Goal: Task Accomplishment & Management: Use online tool/utility

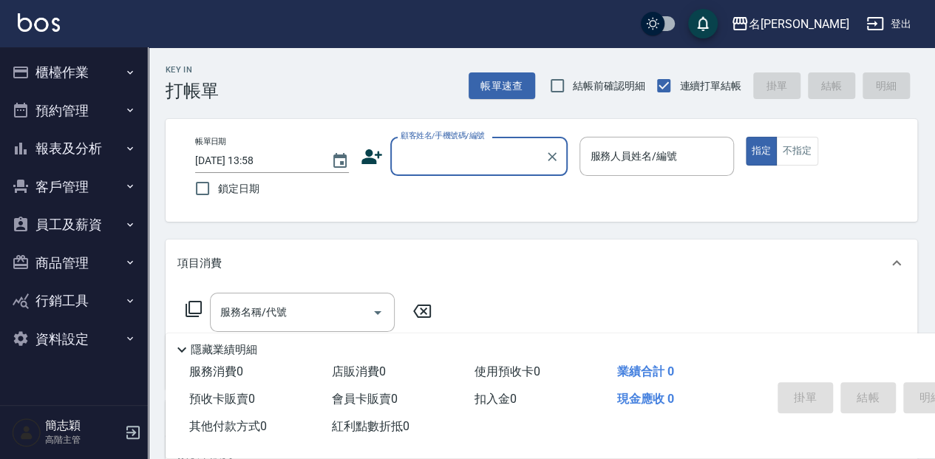
click at [69, 70] on button "櫃檯作業" at bounding box center [74, 72] width 136 height 38
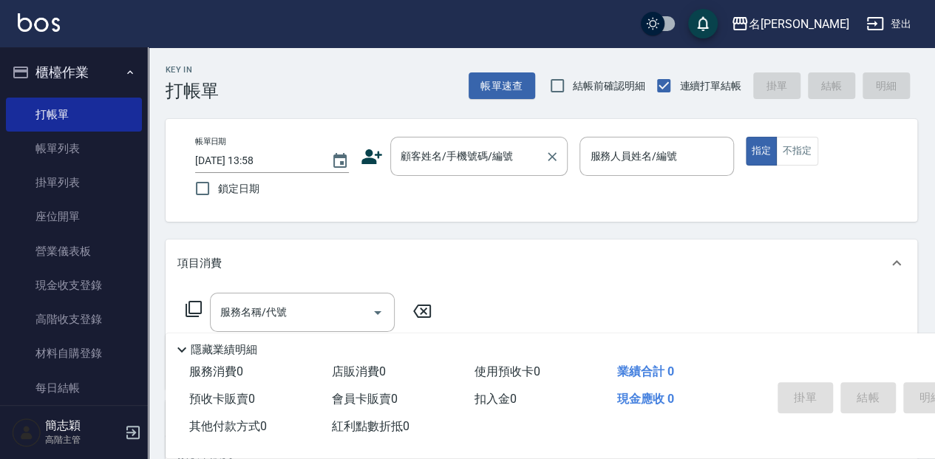
click at [447, 161] on input "顧客姓名/手機號碼/編號" at bounding box center [468, 156] width 142 height 26
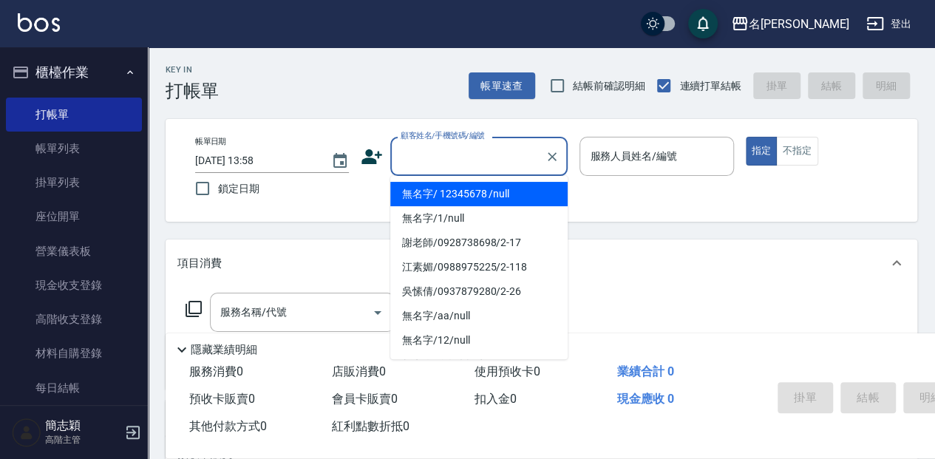
click at [455, 200] on li "無名字/ 12345678 /null" at bounding box center [478, 194] width 177 height 24
type input "無名字/ 12345678 /null"
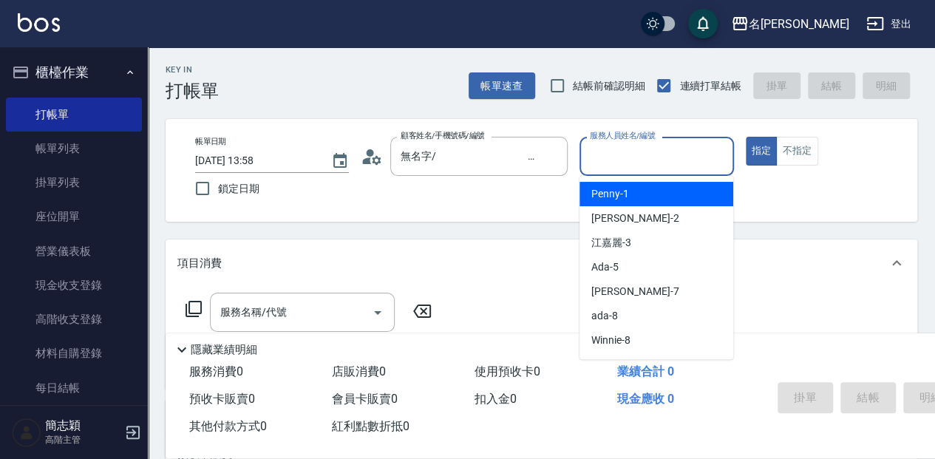
click at [617, 158] on input "服務人員姓名/編號" at bounding box center [656, 156] width 140 height 26
click at [605, 190] on span "瓦皮 -A" at bounding box center [606, 194] width 30 height 16
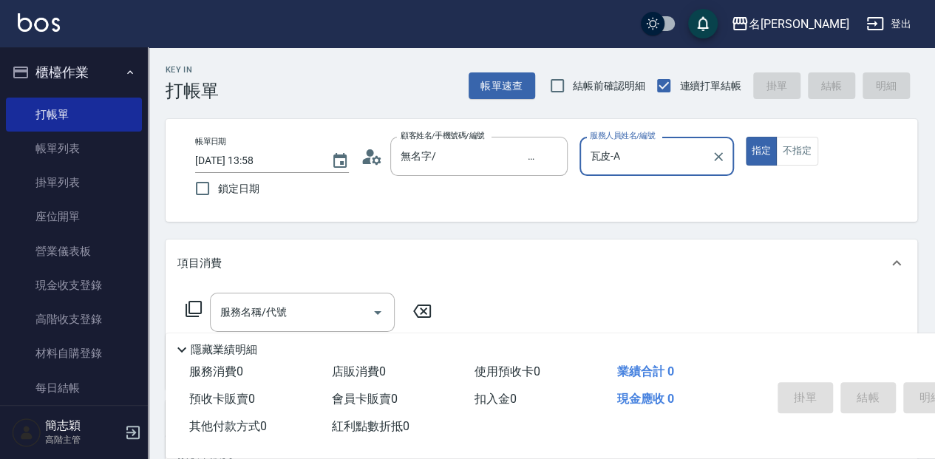
type input "瓦皮-A"
click at [213, 344] on p "隱藏業績明細" at bounding box center [224, 350] width 67 height 16
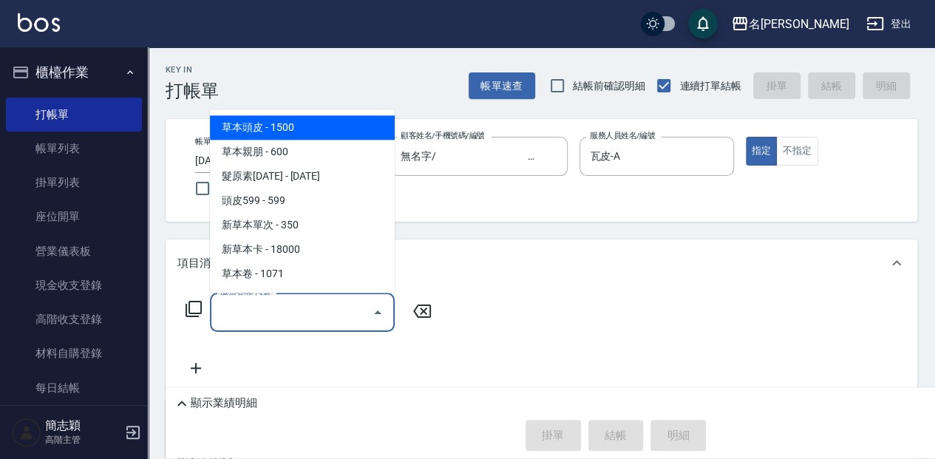
click at [231, 315] on input "服務名稱/代號" at bounding box center [291, 312] width 149 height 26
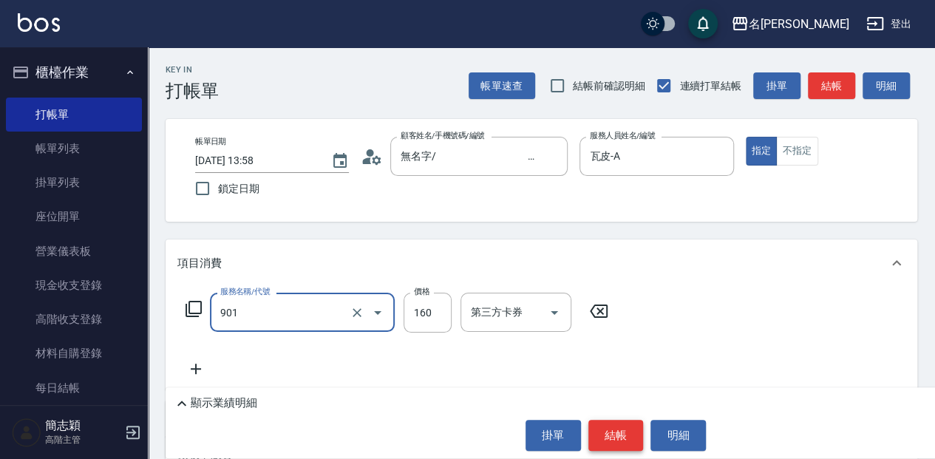
type input "修手(901)"
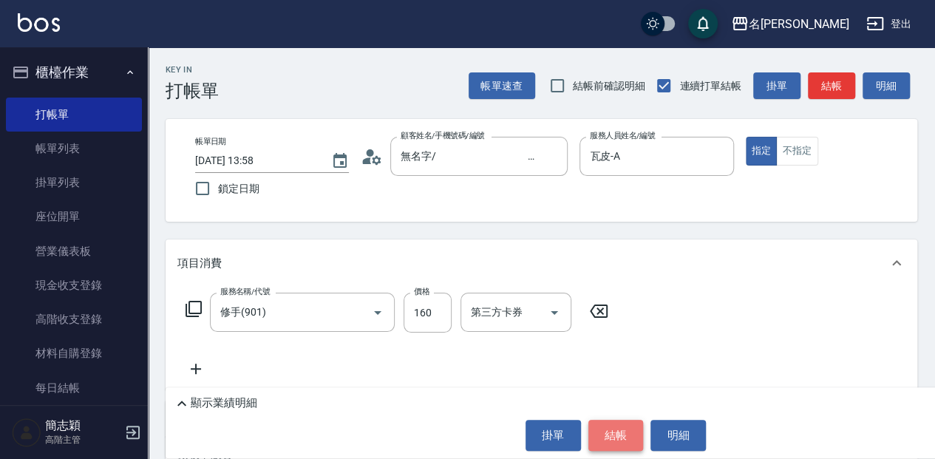
click at [610, 446] on button "結帳" at bounding box center [615, 435] width 55 height 31
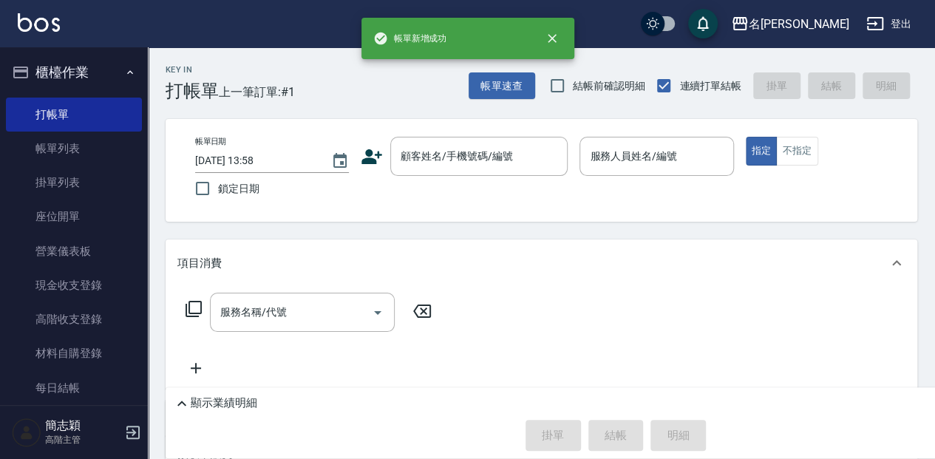
drag, startPoint x: 610, startPoint y: 446, endPoint x: 638, endPoint y: 457, distance: 29.8
click at [638, 457] on div "顯示業績明細 掛單 結帳 明細" at bounding box center [616, 422] width 900 height 71
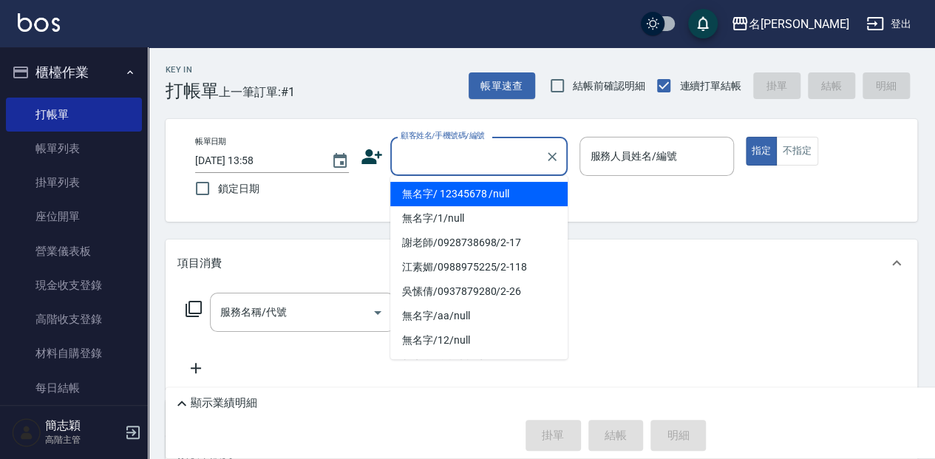
click at [421, 161] on input "顧客姓名/手機號碼/編號" at bounding box center [468, 156] width 142 height 26
drag, startPoint x: 421, startPoint y: 161, endPoint x: 417, endPoint y: 171, distance: 11.3
click at [421, 162] on input "顧客姓名/手機號碼/編號" at bounding box center [468, 156] width 142 height 26
click at [409, 151] on input "顧客姓名/手機號碼/編號" at bounding box center [468, 156] width 142 height 26
click at [427, 192] on li "無名字/ 12345678 /null" at bounding box center [478, 194] width 177 height 24
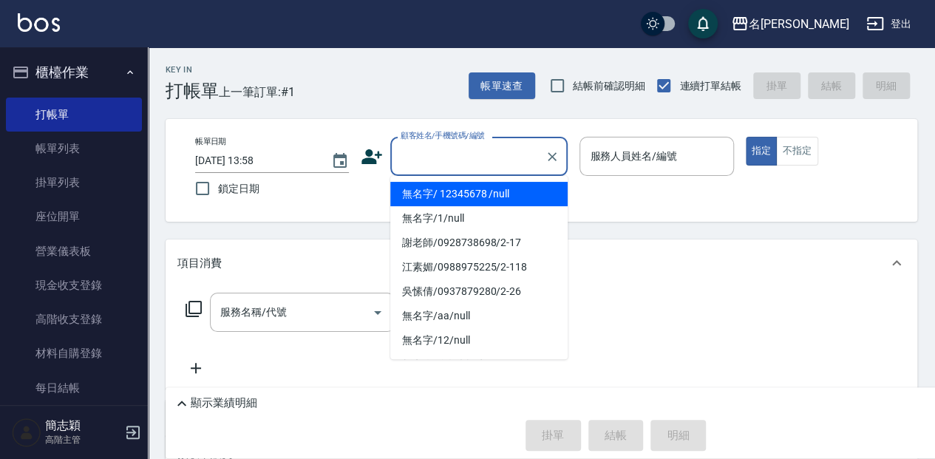
type input "無名字/ 12345678 /null"
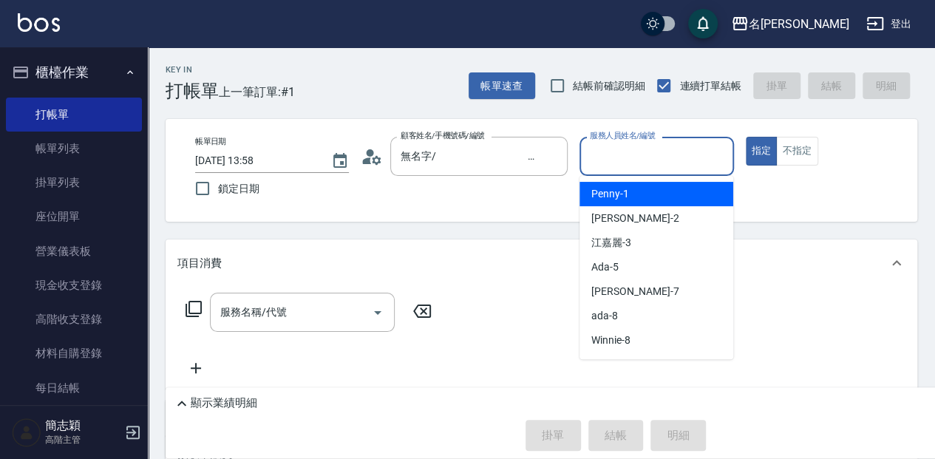
click at [621, 157] on input "服務人員姓名/編號" at bounding box center [656, 156] width 140 height 26
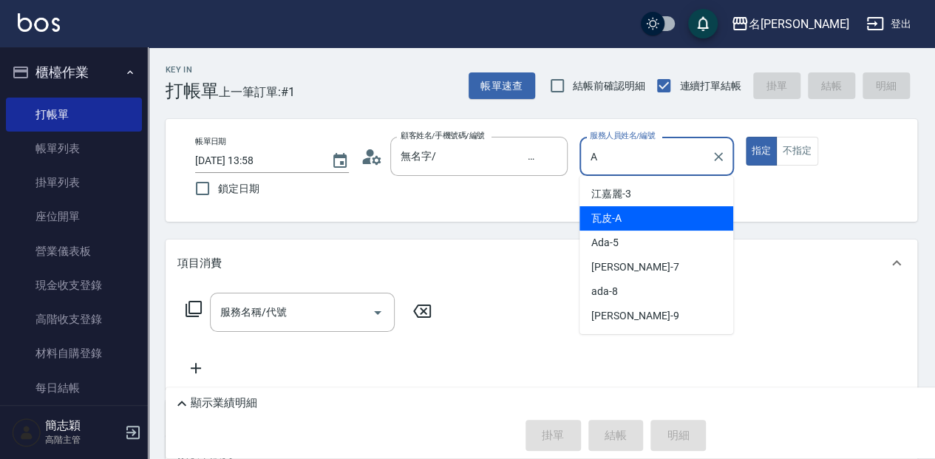
type input "瓦皮-A"
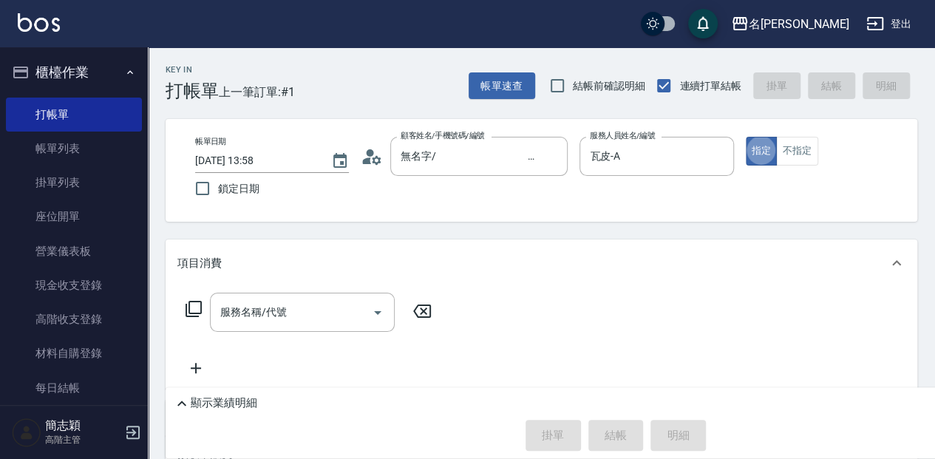
type button "true"
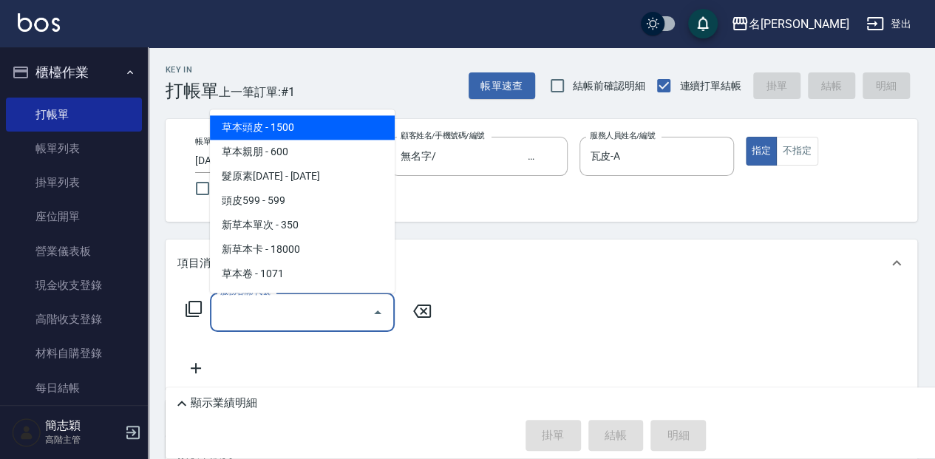
click at [241, 307] on input "服務名稱/代號" at bounding box center [291, 312] width 149 height 26
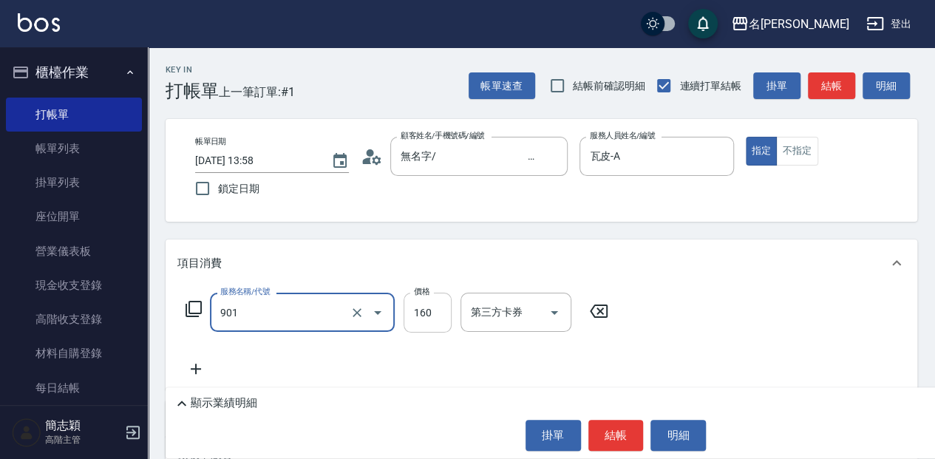
type input "修手(901)"
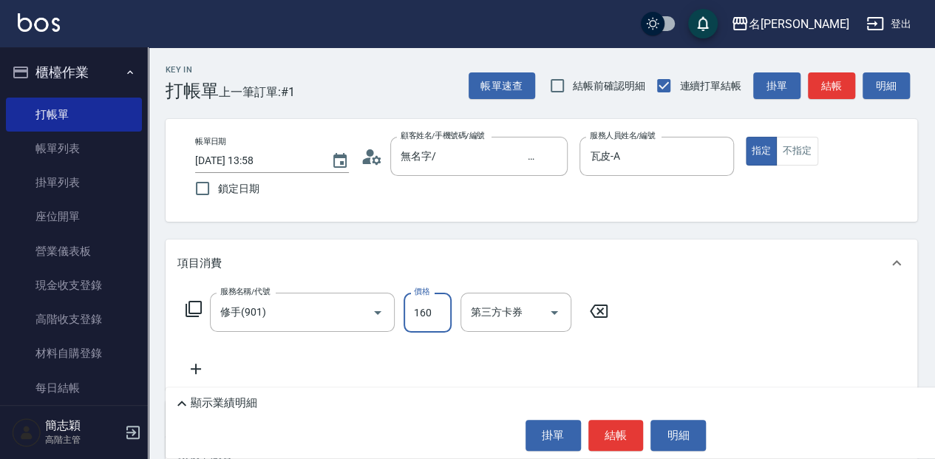
click at [435, 317] on input "160" at bounding box center [428, 313] width 48 height 40
type input "1750"
click at [633, 443] on button "結帳" at bounding box center [615, 435] width 55 height 31
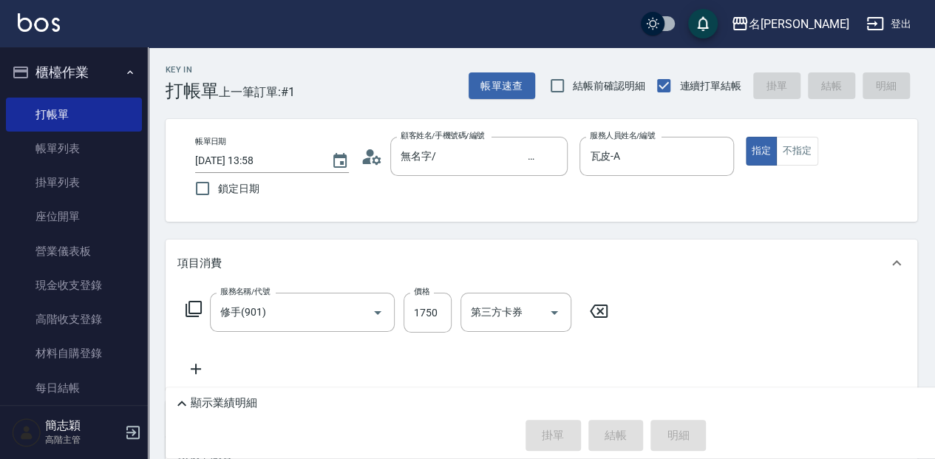
type input "[DATE] 13:59"
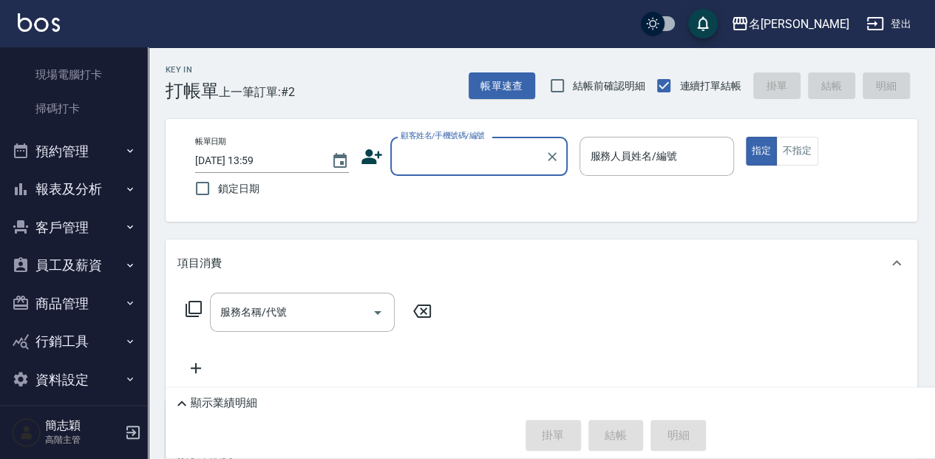
scroll to position [392, 0]
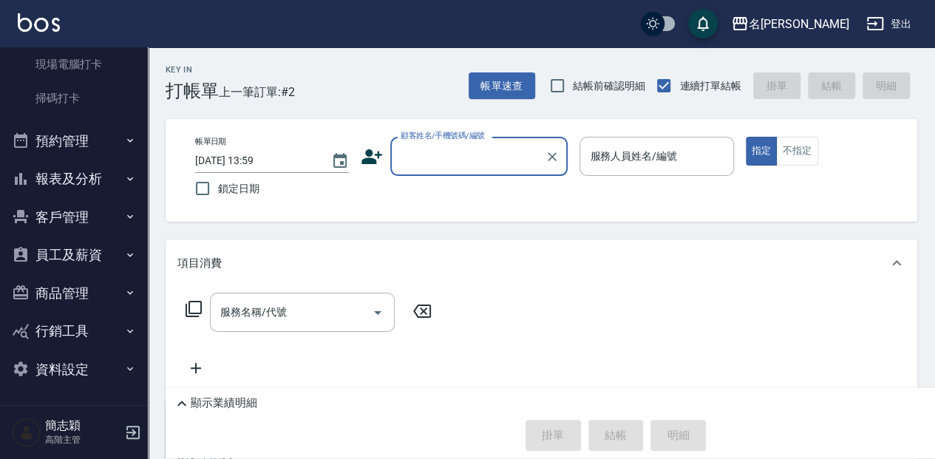
click at [74, 175] on button "報表及分析" at bounding box center [74, 179] width 136 height 38
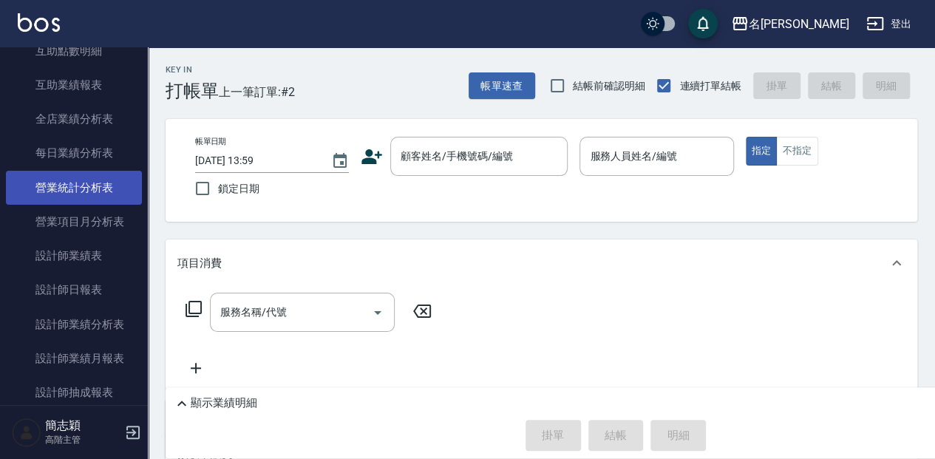
scroll to position [835, 0]
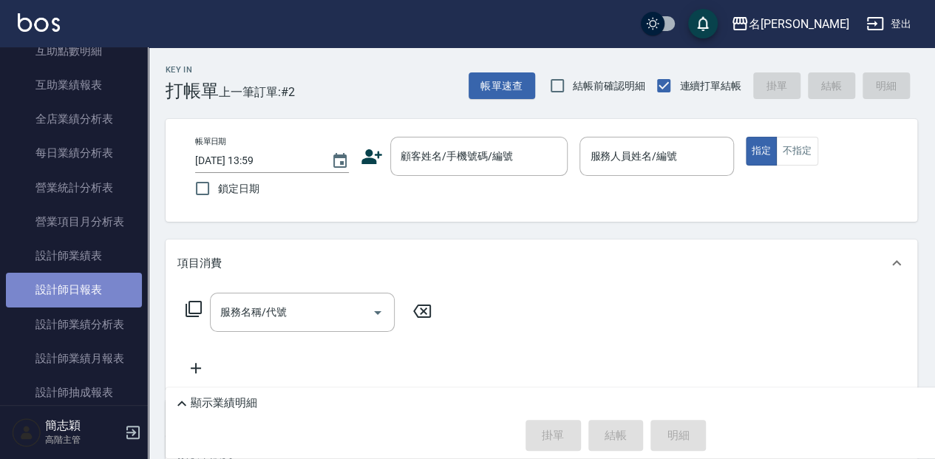
click at [90, 289] on link "設計師日報表" at bounding box center [74, 290] width 136 height 34
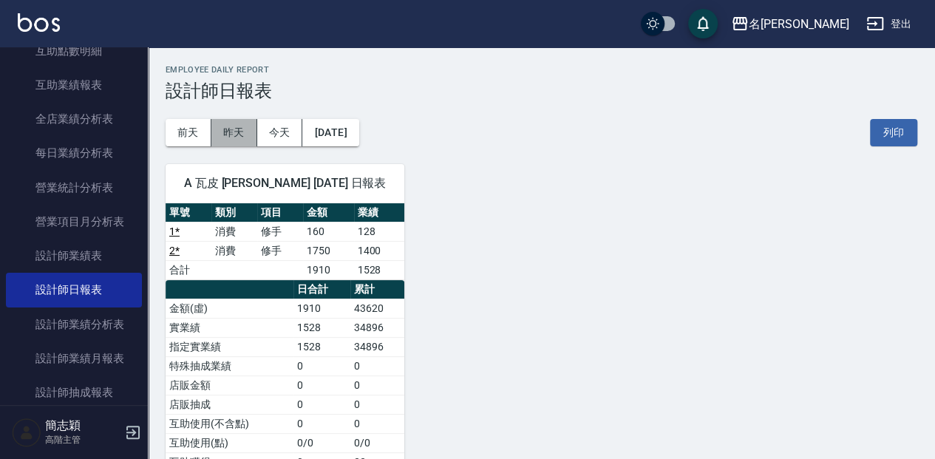
click at [228, 131] on button "昨天" at bounding box center [234, 132] width 46 height 27
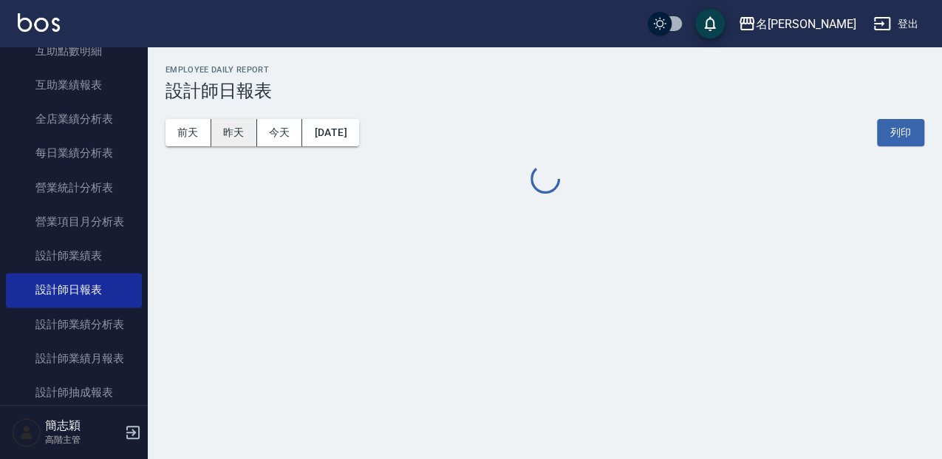
click at [228, 131] on button "昨天" at bounding box center [234, 132] width 46 height 27
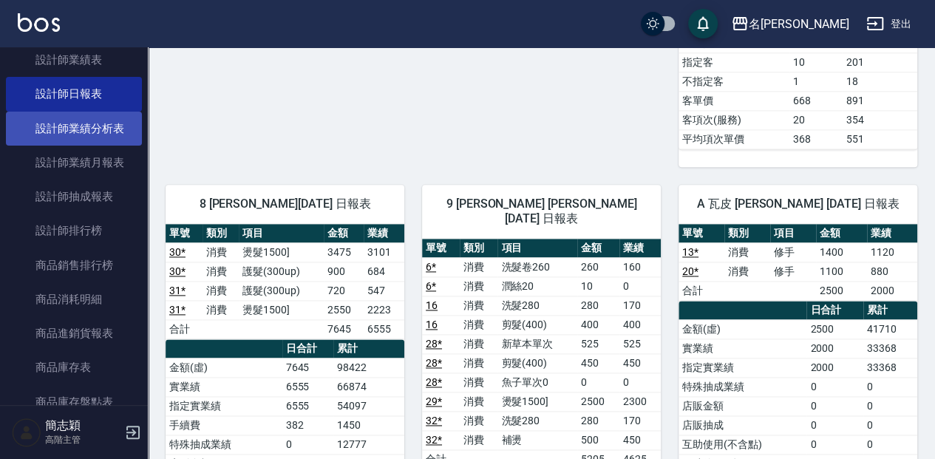
scroll to position [1032, 0]
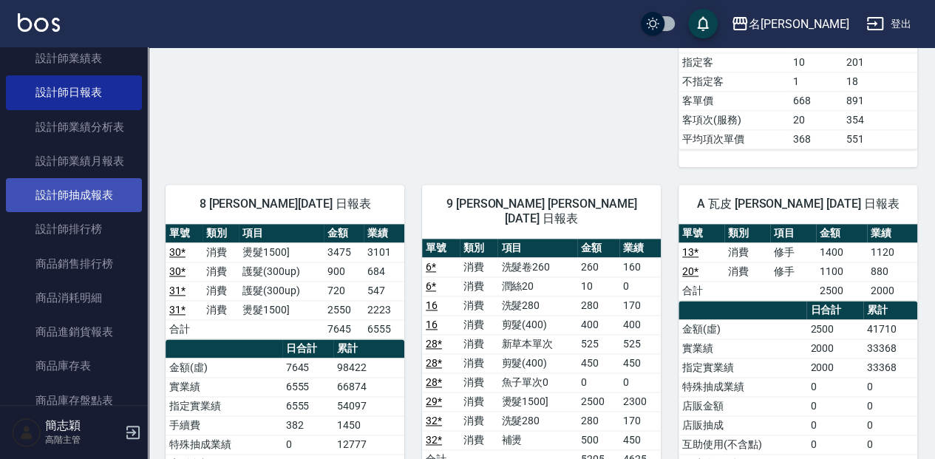
click at [86, 191] on link "設計師抽成報表" at bounding box center [74, 195] width 136 height 34
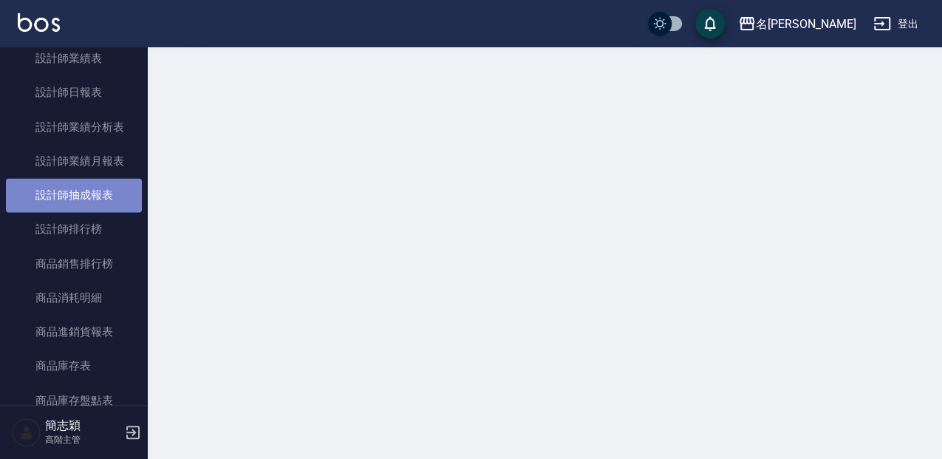
click at [86, 194] on link "設計師抽成報表" at bounding box center [74, 195] width 136 height 34
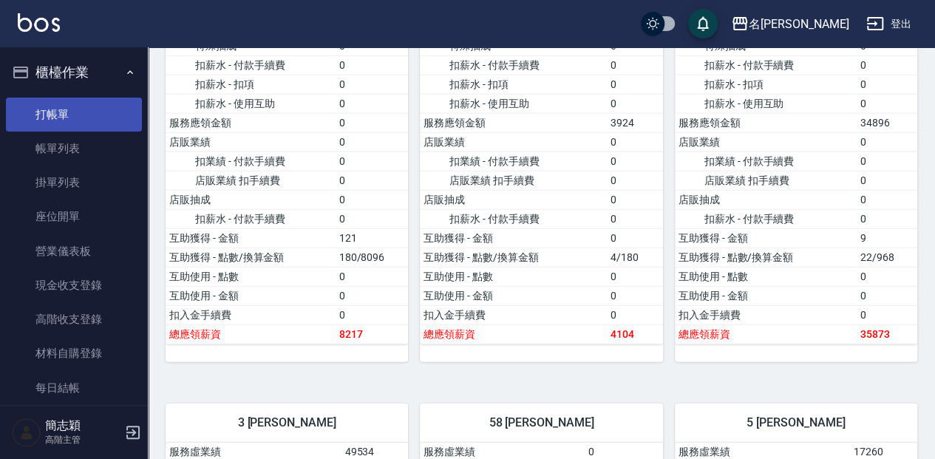
scroll to position [1724, 0]
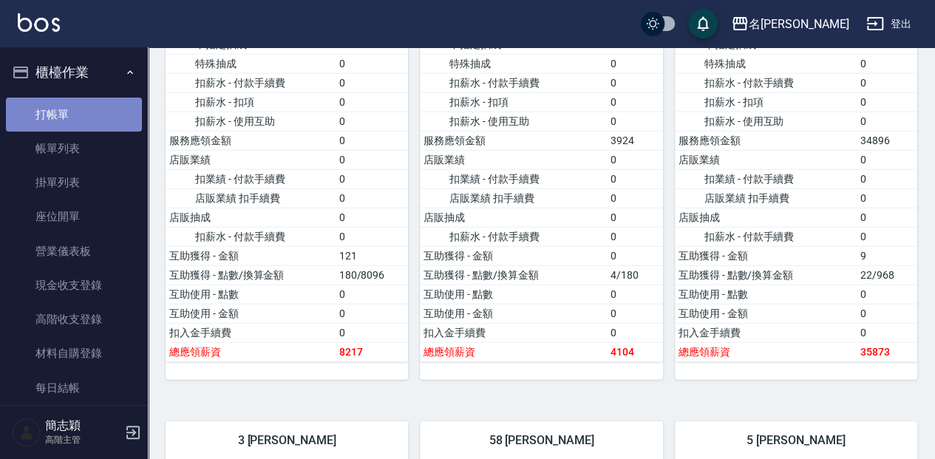
click at [81, 109] on link "打帳單" at bounding box center [74, 115] width 136 height 34
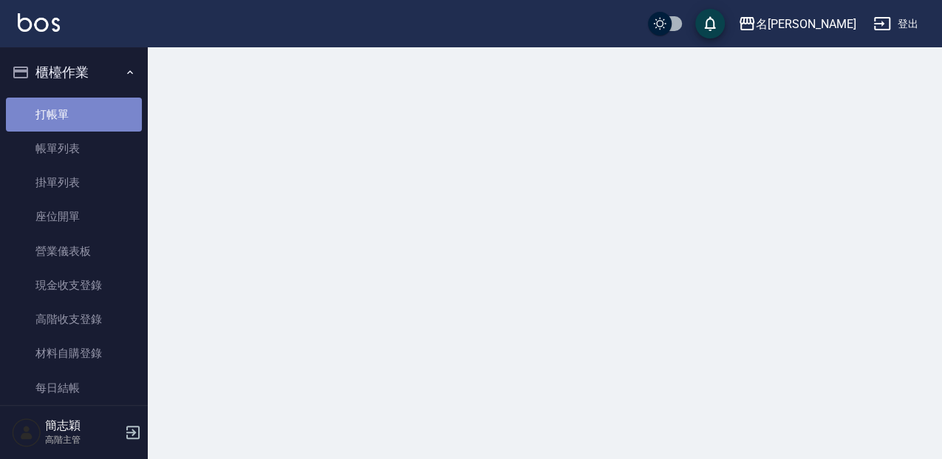
click at [81, 109] on link "打帳單" at bounding box center [74, 115] width 136 height 34
